Goal: Information Seeking & Learning: Learn about a topic

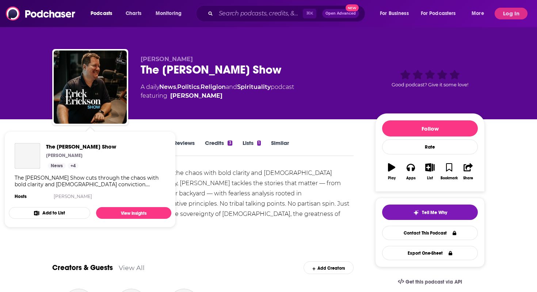
scroll to position [6, 0]
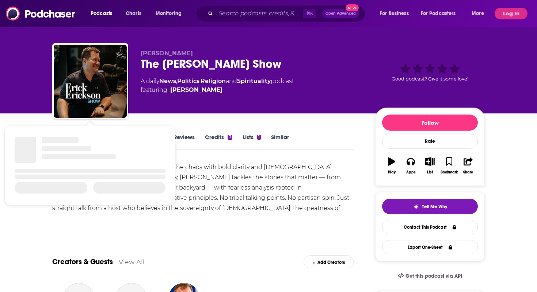
click at [254, 198] on div "The [PERSON_NAME] Show cuts through the chaos with bold clarity and [DEMOGRAPHI…" at bounding box center [202, 192] width 301 height 61
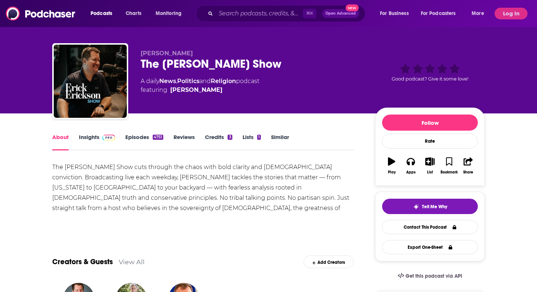
click at [96, 139] on link "Insights" at bounding box center [97, 141] width 36 height 17
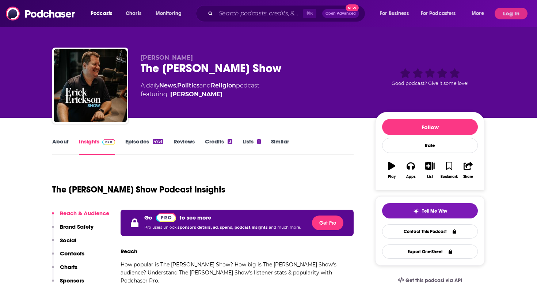
scroll to position [64, 0]
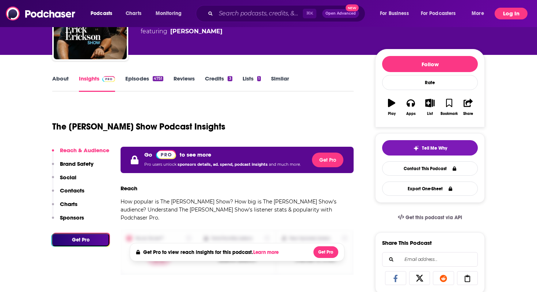
click at [503, 12] on button "Log In" at bounding box center [511, 14] width 33 height 12
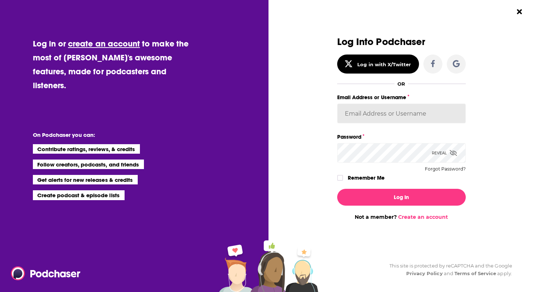
type input "[PERSON_NAME][EMAIL_ADDRESS][DOMAIN_NAME]"
click at [356, 184] on div "Log In Not a member? Create an account" at bounding box center [401, 201] width 129 height 37
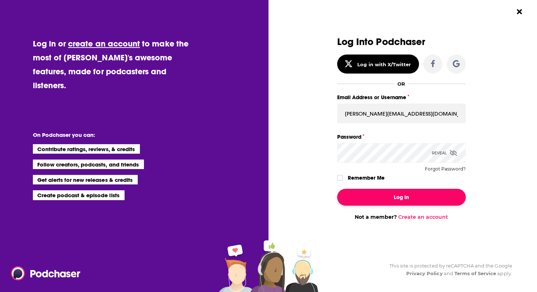
click at [356, 194] on button "Log In" at bounding box center [401, 197] width 129 height 17
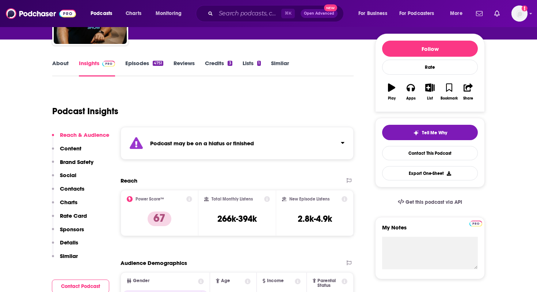
scroll to position [81, 0]
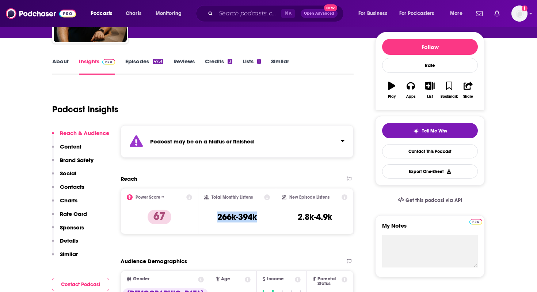
drag, startPoint x: 214, startPoint y: 216, endPoint x: 270, endPoint y: 216, distance: 55.9
click at [270, 216] on div "Total Monthly Listens 266k-394k" at bounding box center [237, 211] width 78 height 46
copy h3 "266k-394k"
